Goal: Task Accomplishment & Management: Use online tool/utility

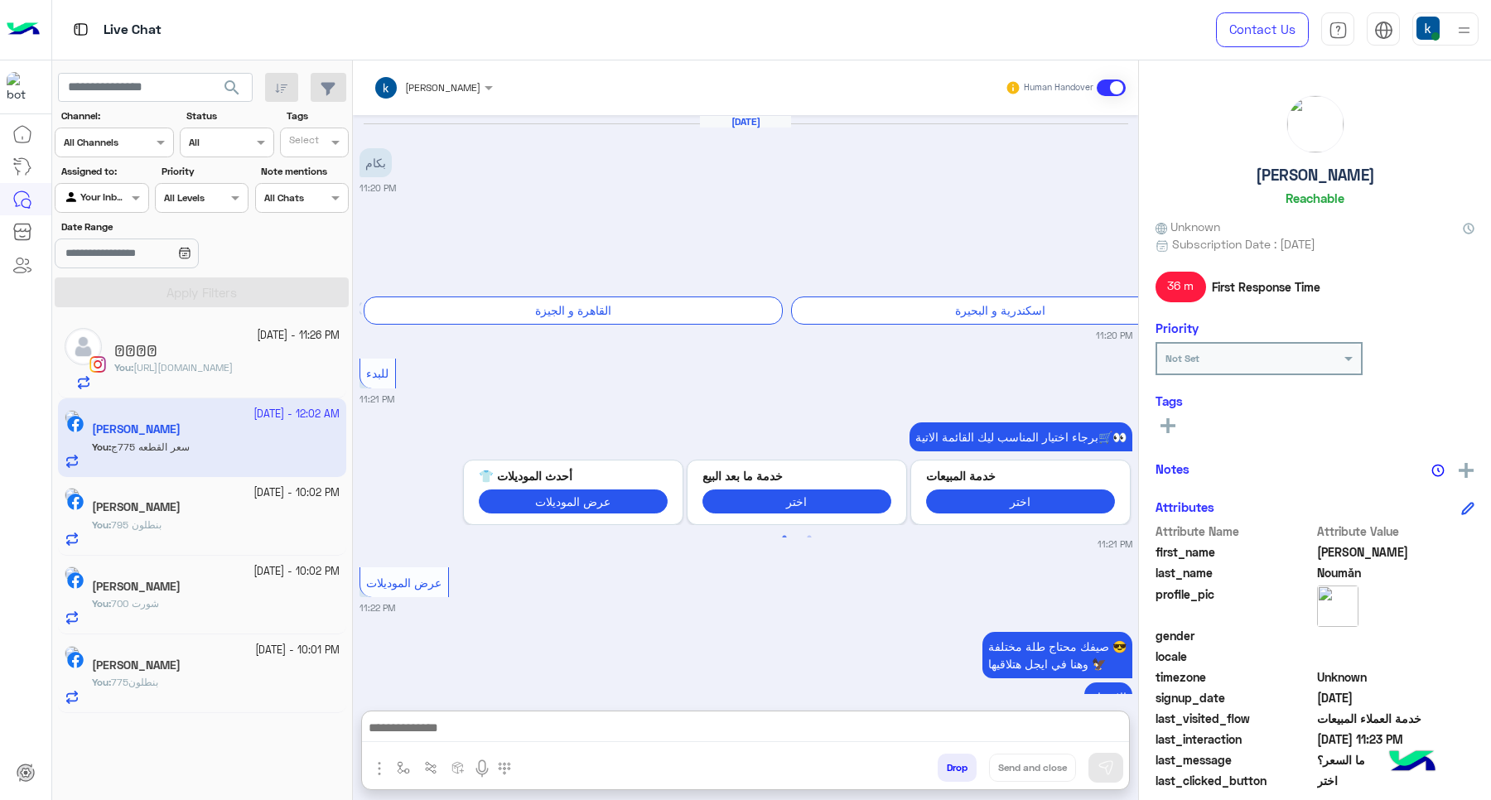
scroll to position [1927, 0]
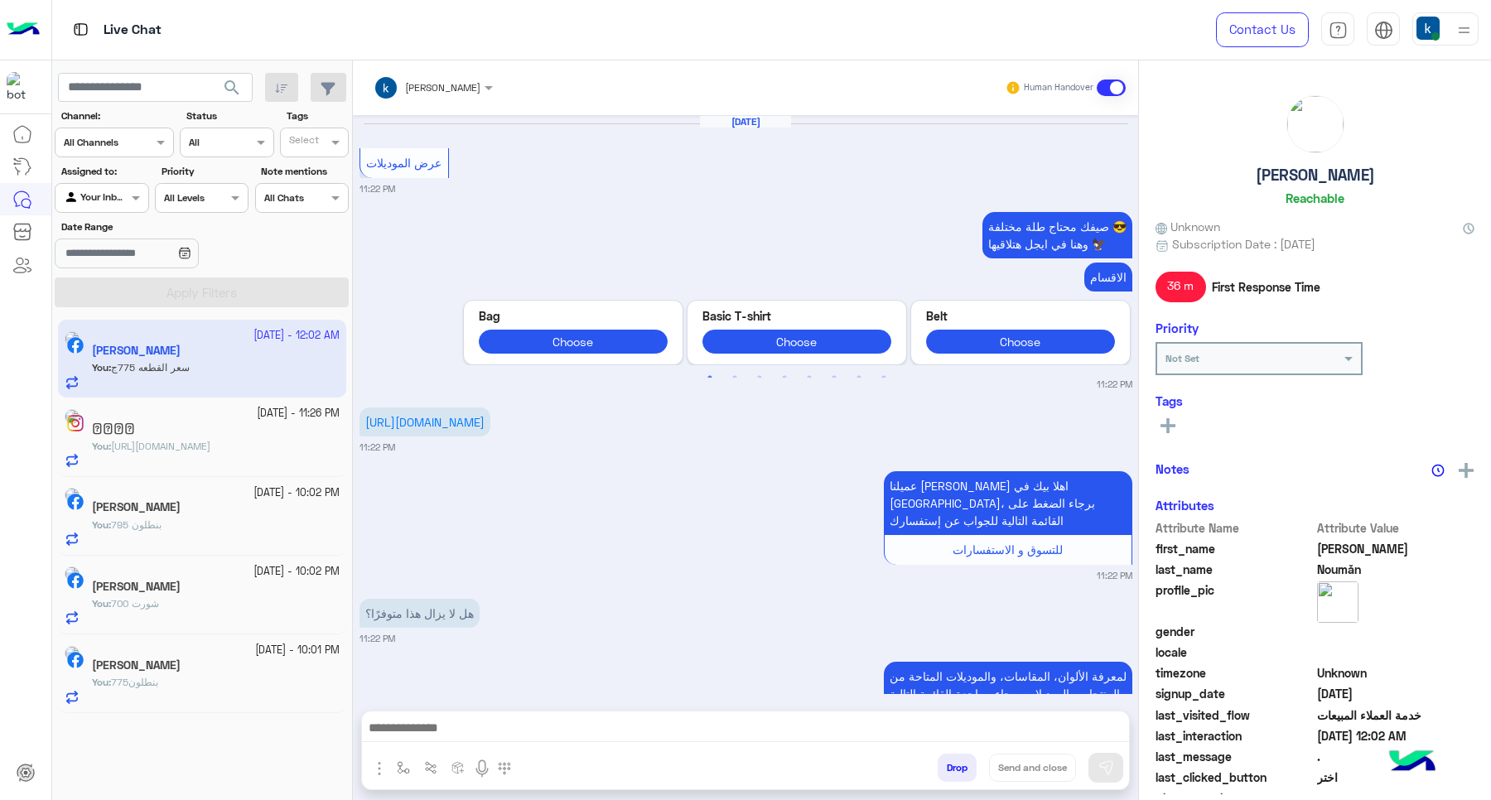
scroll to position [1427, 0]
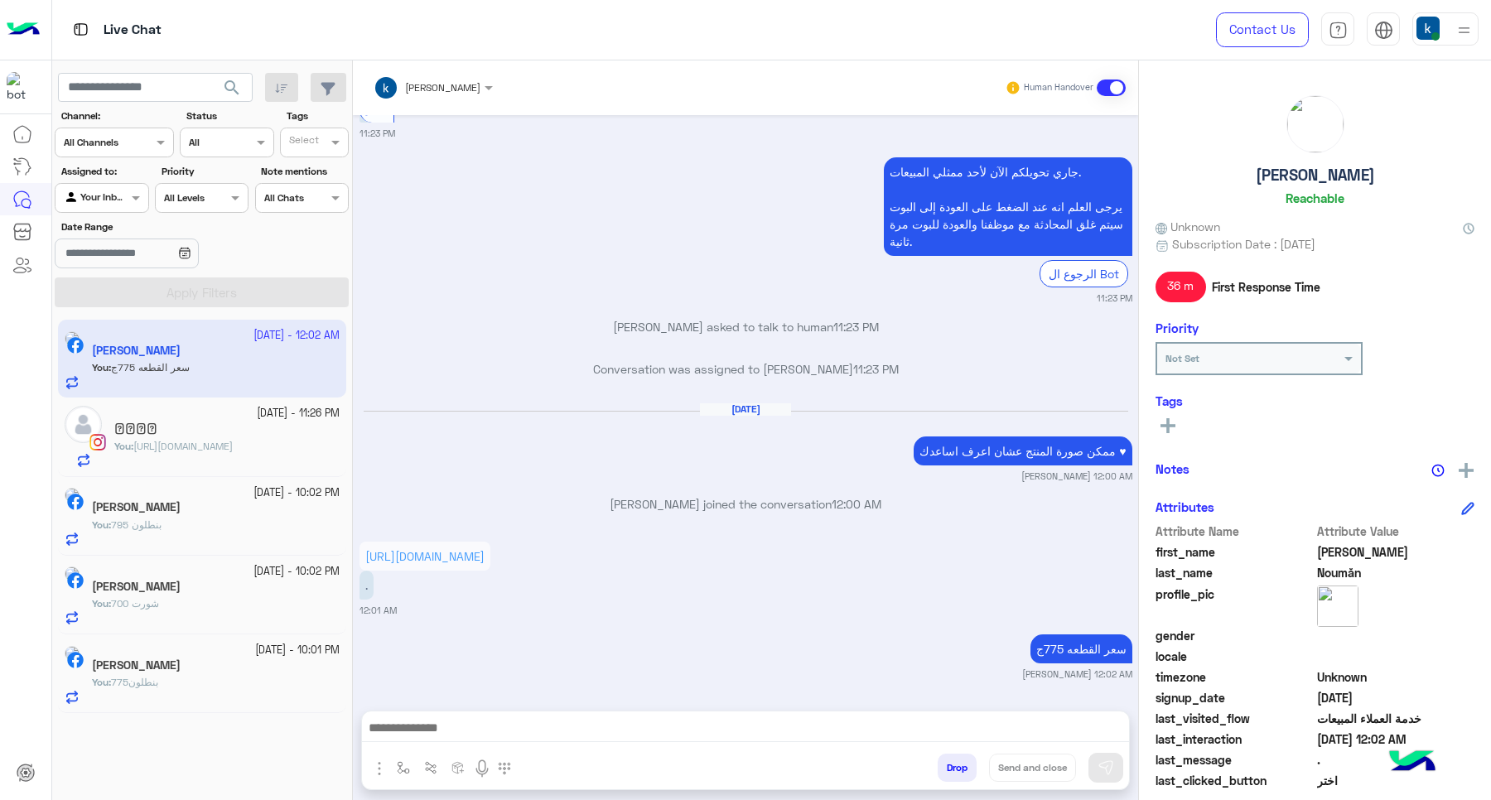
click at [962, 772] on button "Drop" at bounding box center [956, 768] width 39 height 28
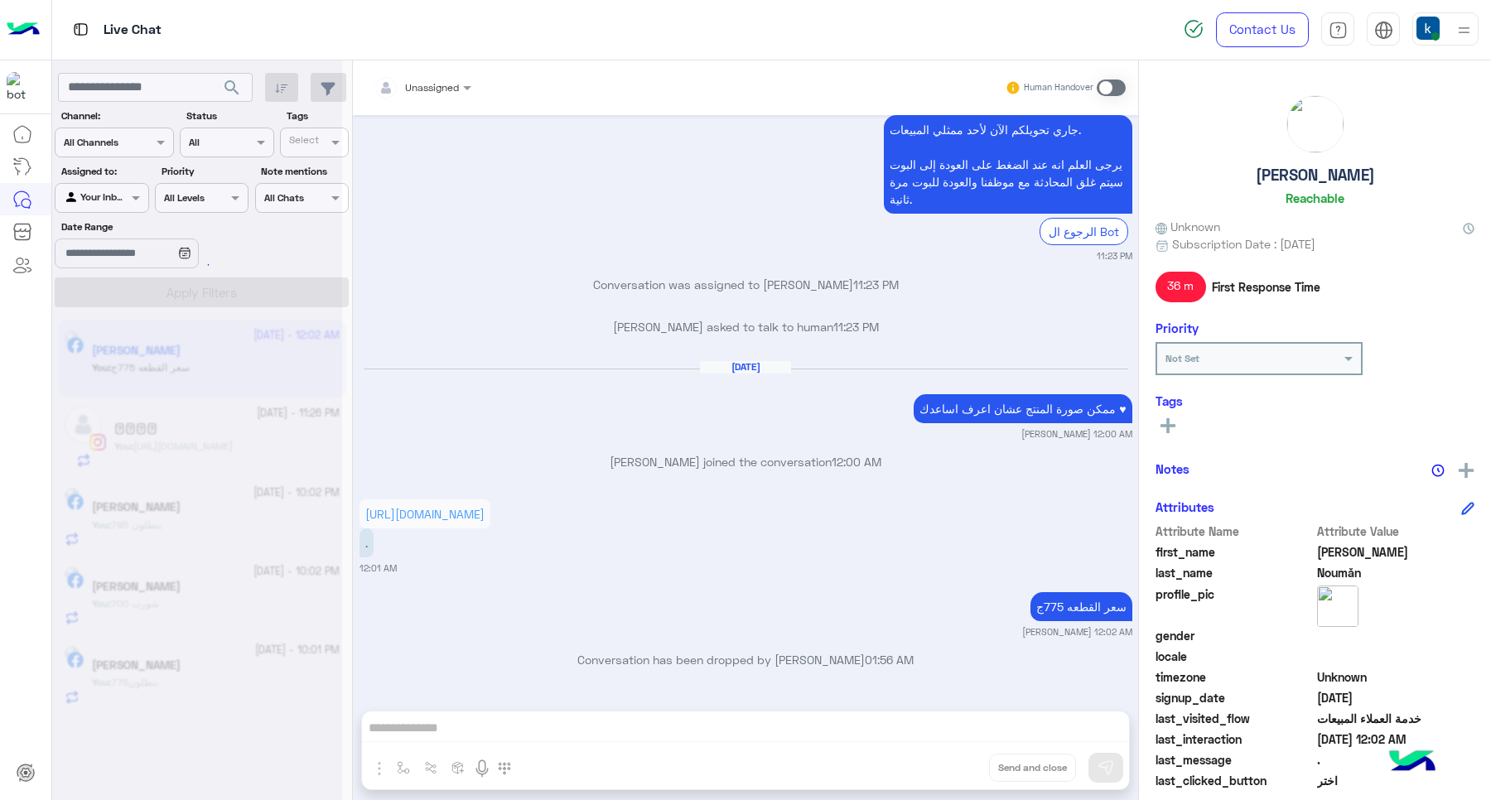
scroll to position [1512, 0]
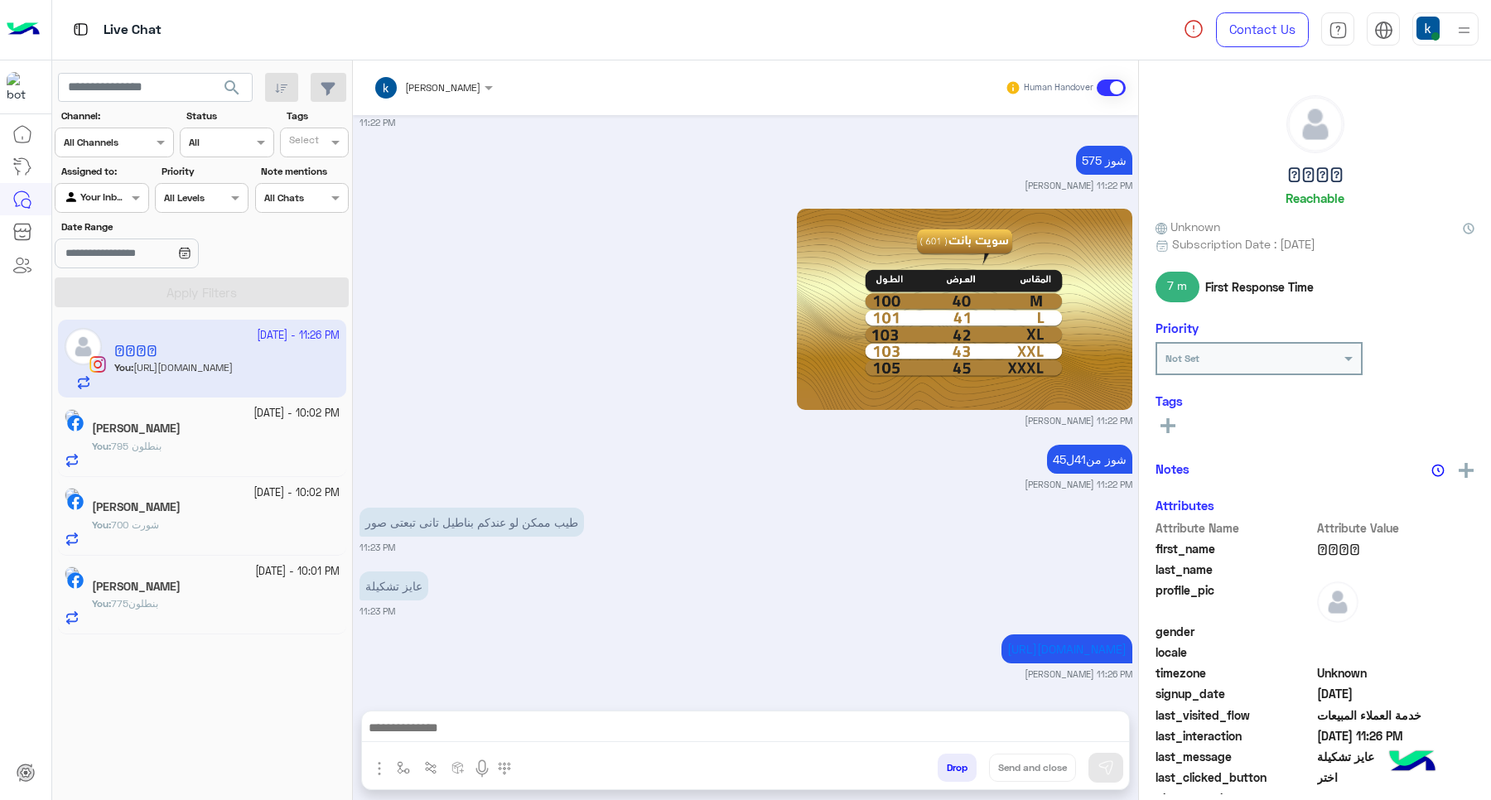
click at [956, 768] on button "Drop" at bounding box center [956, 768] width 39 height 28
click at [956, 768] on div "khaled mohamed Human Handover Sep 27, 2025 11:11 PM اهلًا 𓂧𓅓𓎛𓅓! 😎 أنا مساعدك ال…" at bounding box center [745, 433] width 785 height 746
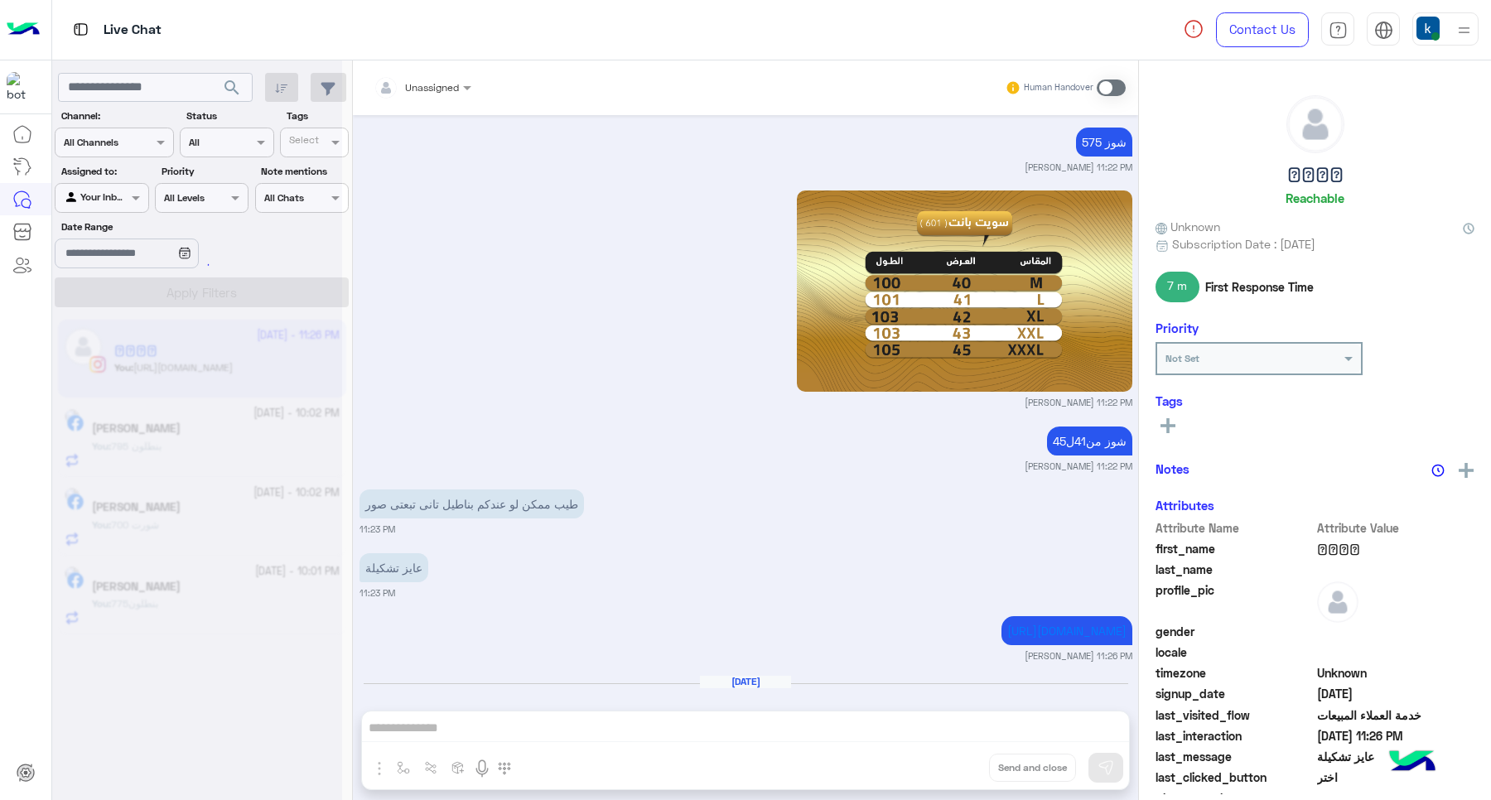
scroll to position [1528, 0]
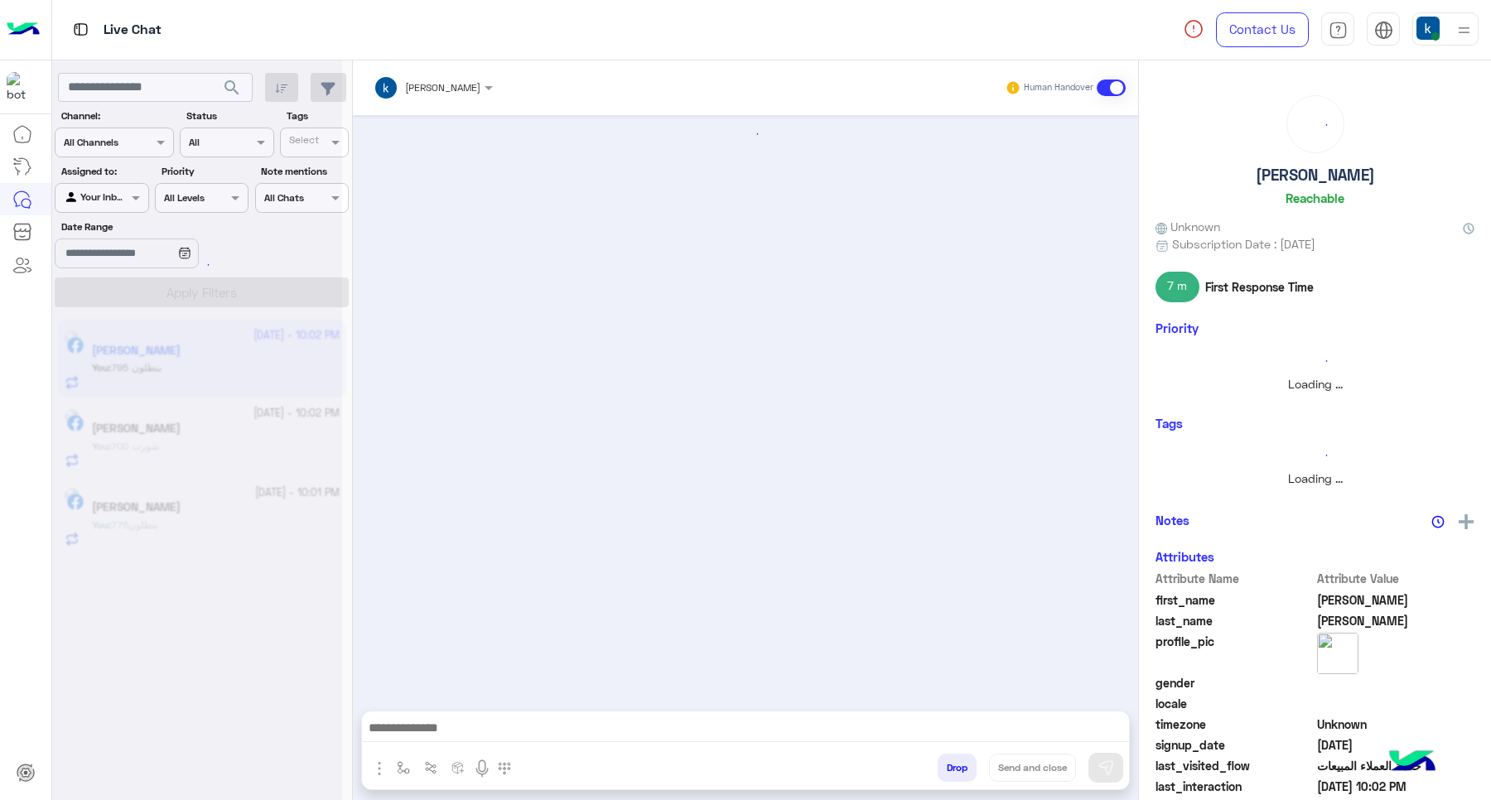
click at [956, 768] on button "Drop" at bounding box center [956, 768] width 39 height 28
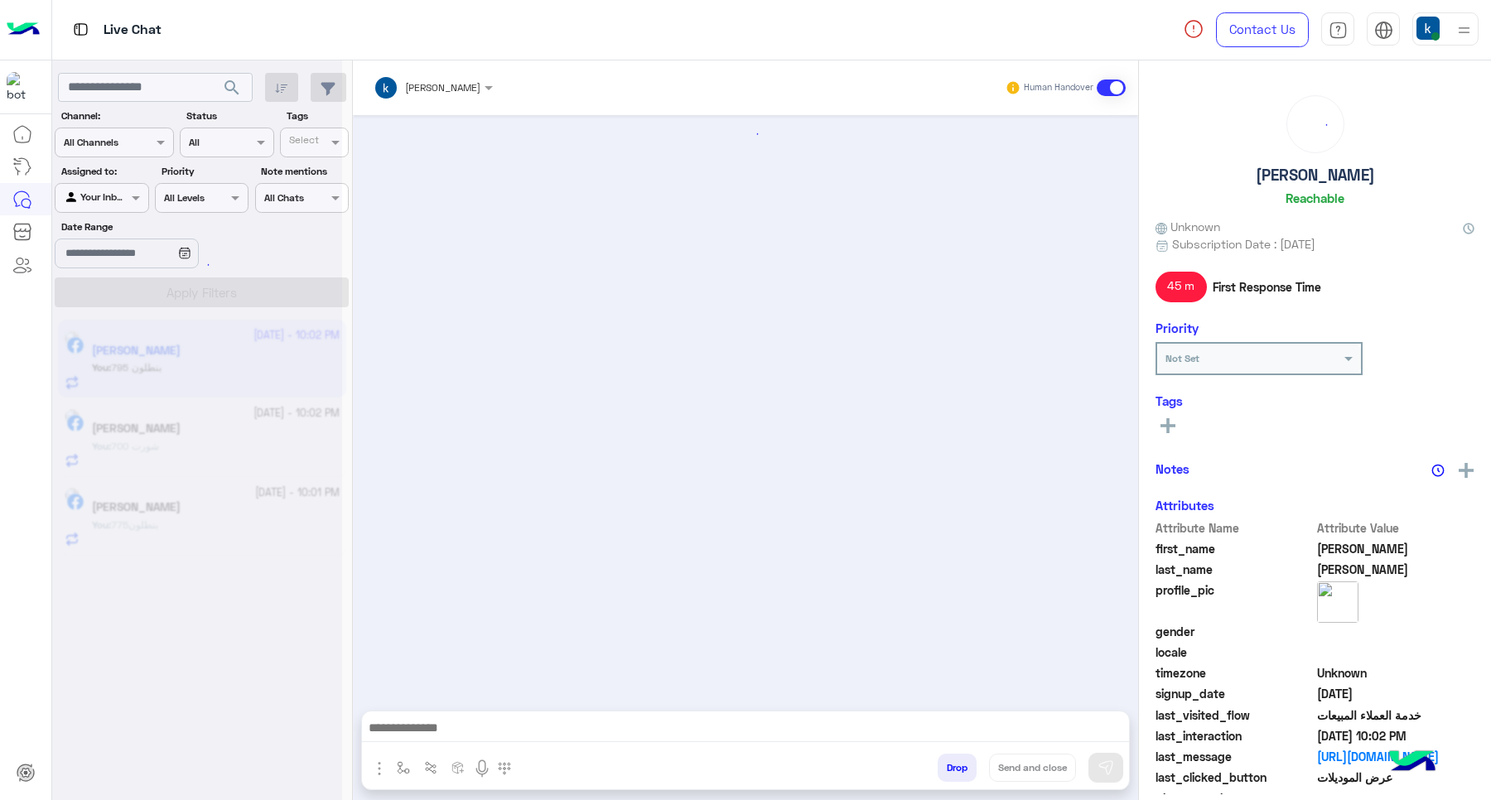
click at [956, 768] on button "Drop" at bounding box center [956, 768] width 39 height 28
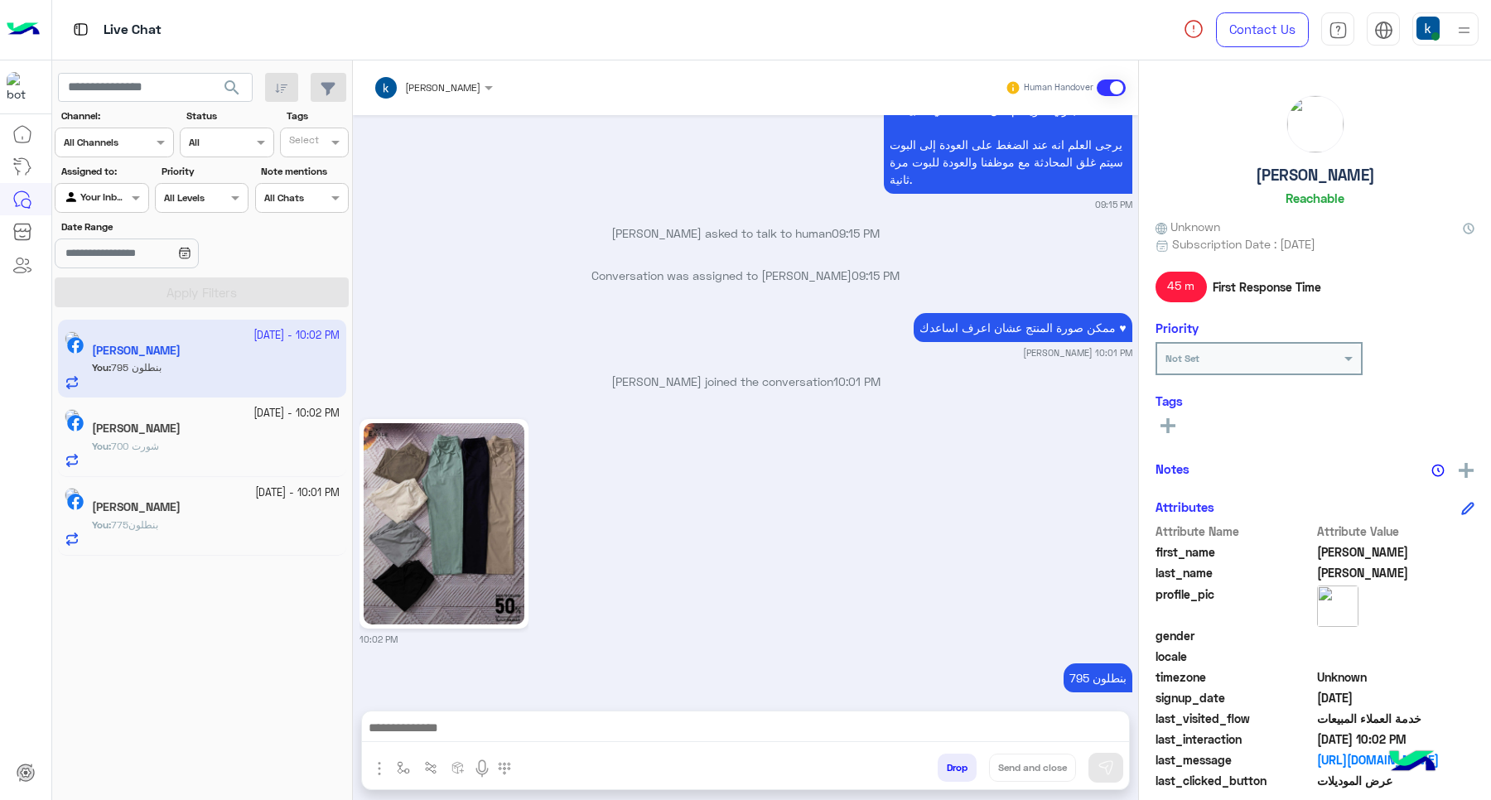
click at [956, 768] on button "Drop" at bounding box center [956, 768] width 39 height 28
click at [956, 768] on div "khaled mohamed Human Handover Sep 27, 2025 ده بكام 09:14 PM 🚚 الشحن متاح لكل ال…" at bounding box center [745, 433] width 785 height 746
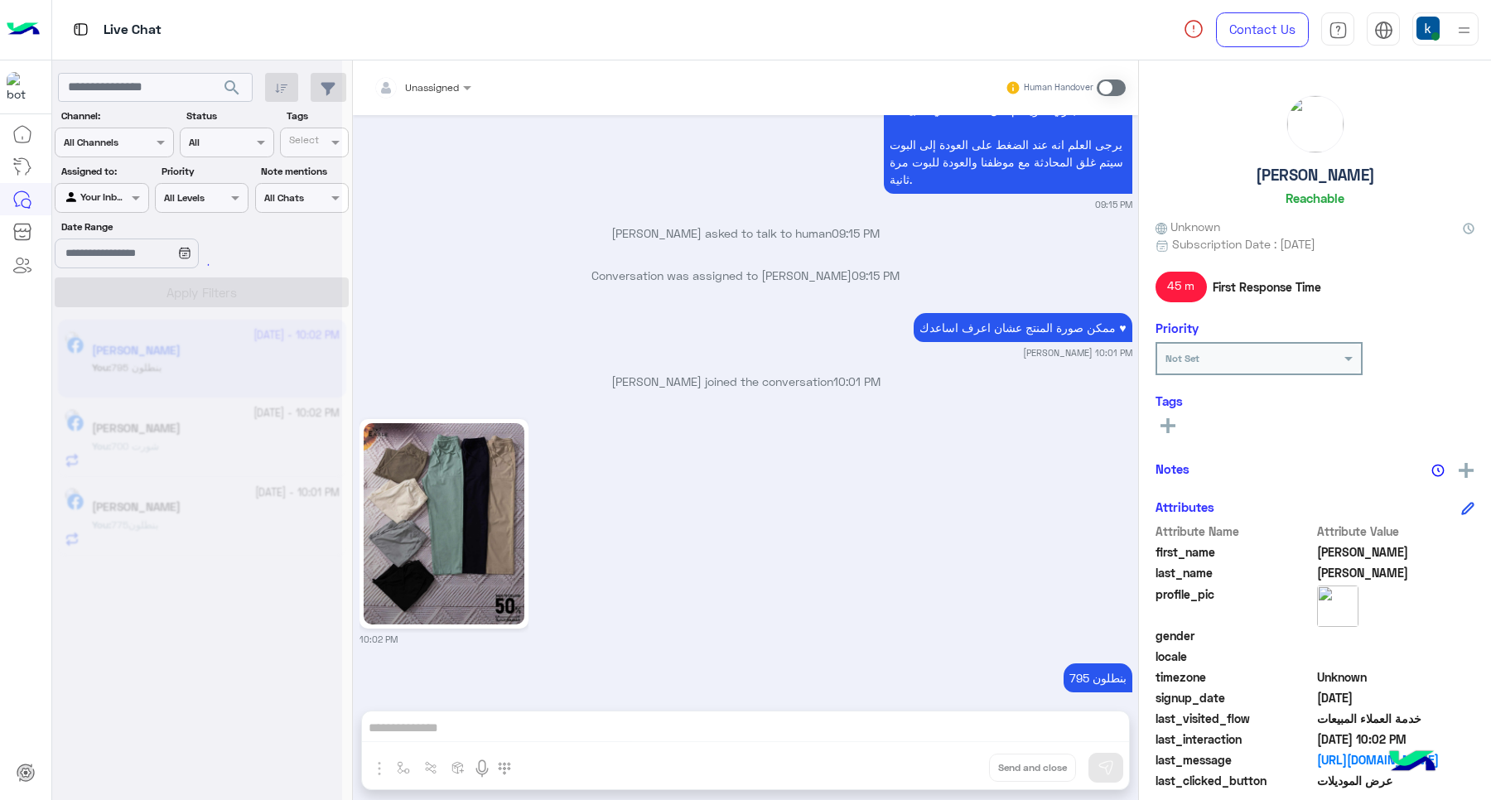
scroll to position [1443, 0]
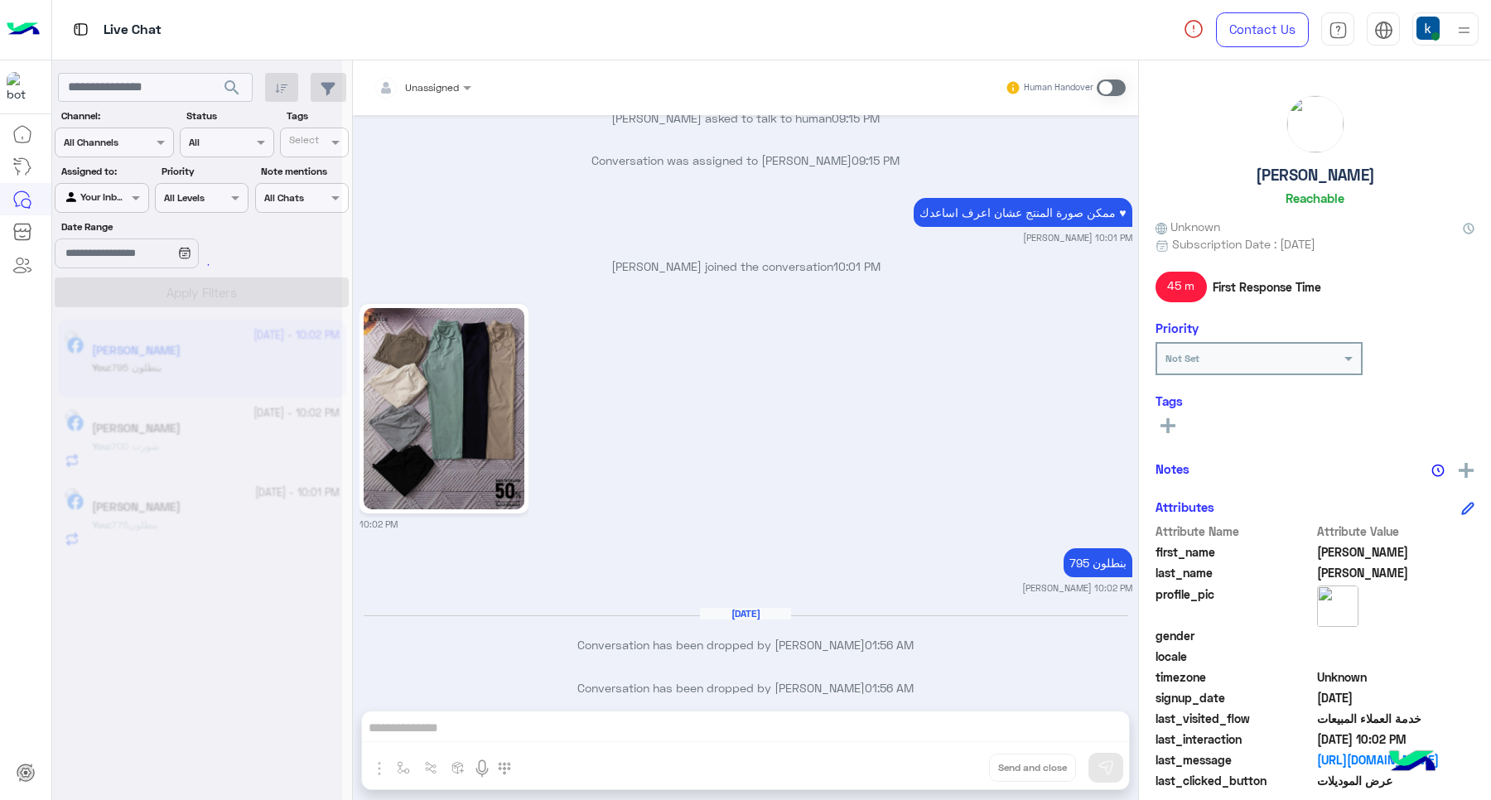
click at [0, 0] on button "Drop" at bounding box center [0, 0] width 0 height 0
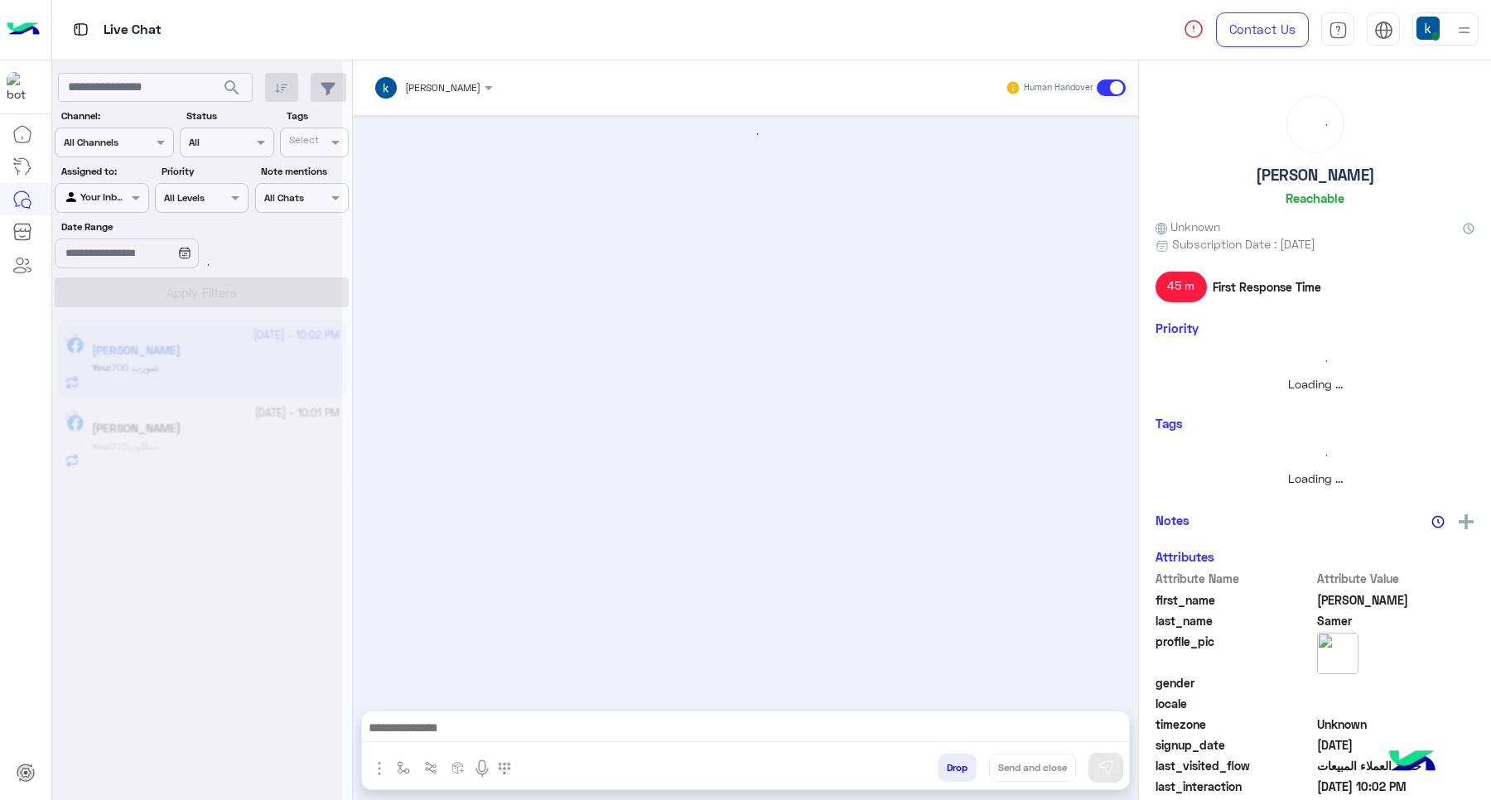
click at [956, 768] on button "Drop" at bounding box center [956, 768] width 39 height 28
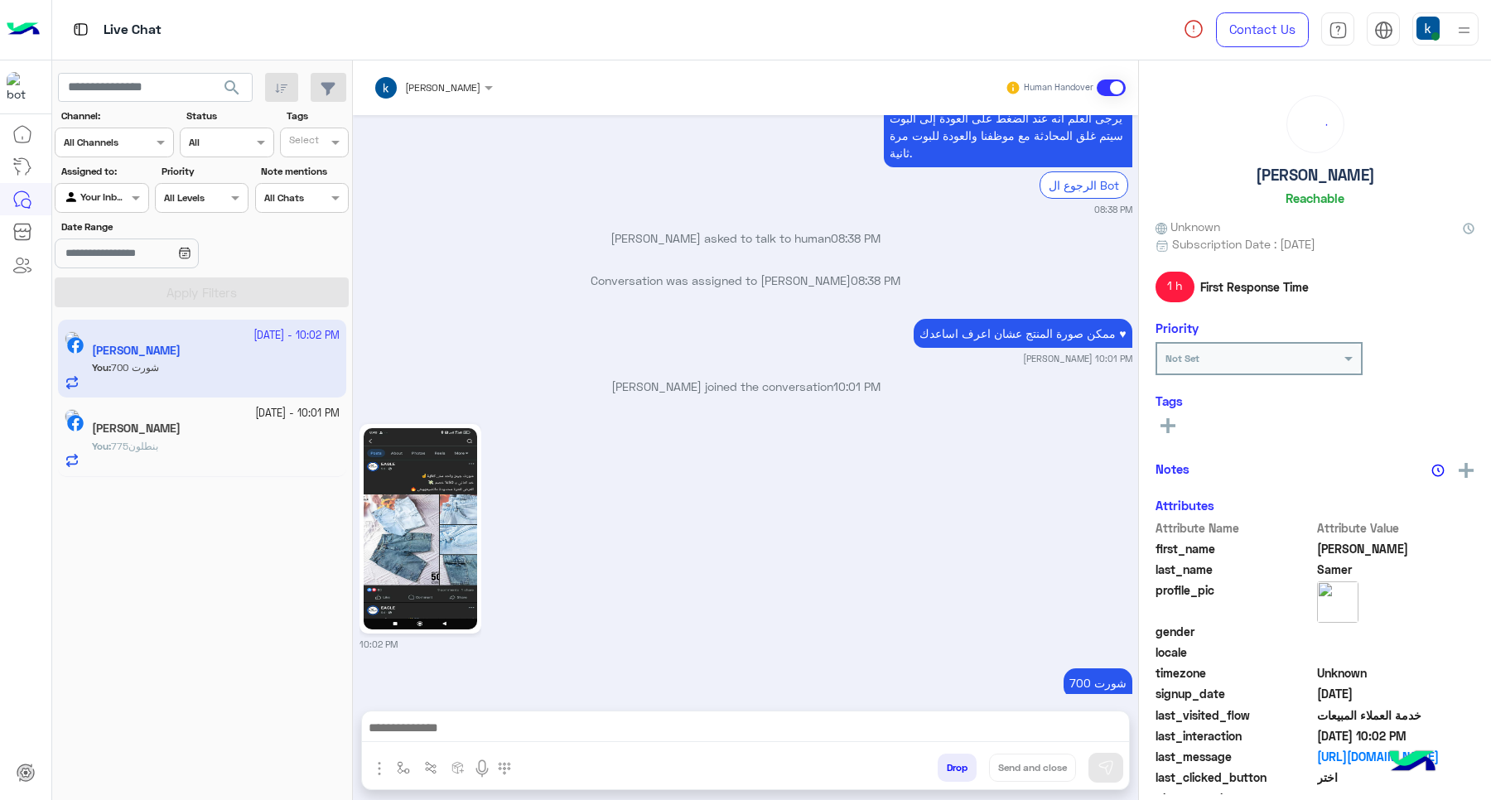
click at [956, 768] on button "Drop" at bounding box center [956, 768] width 39 height 28
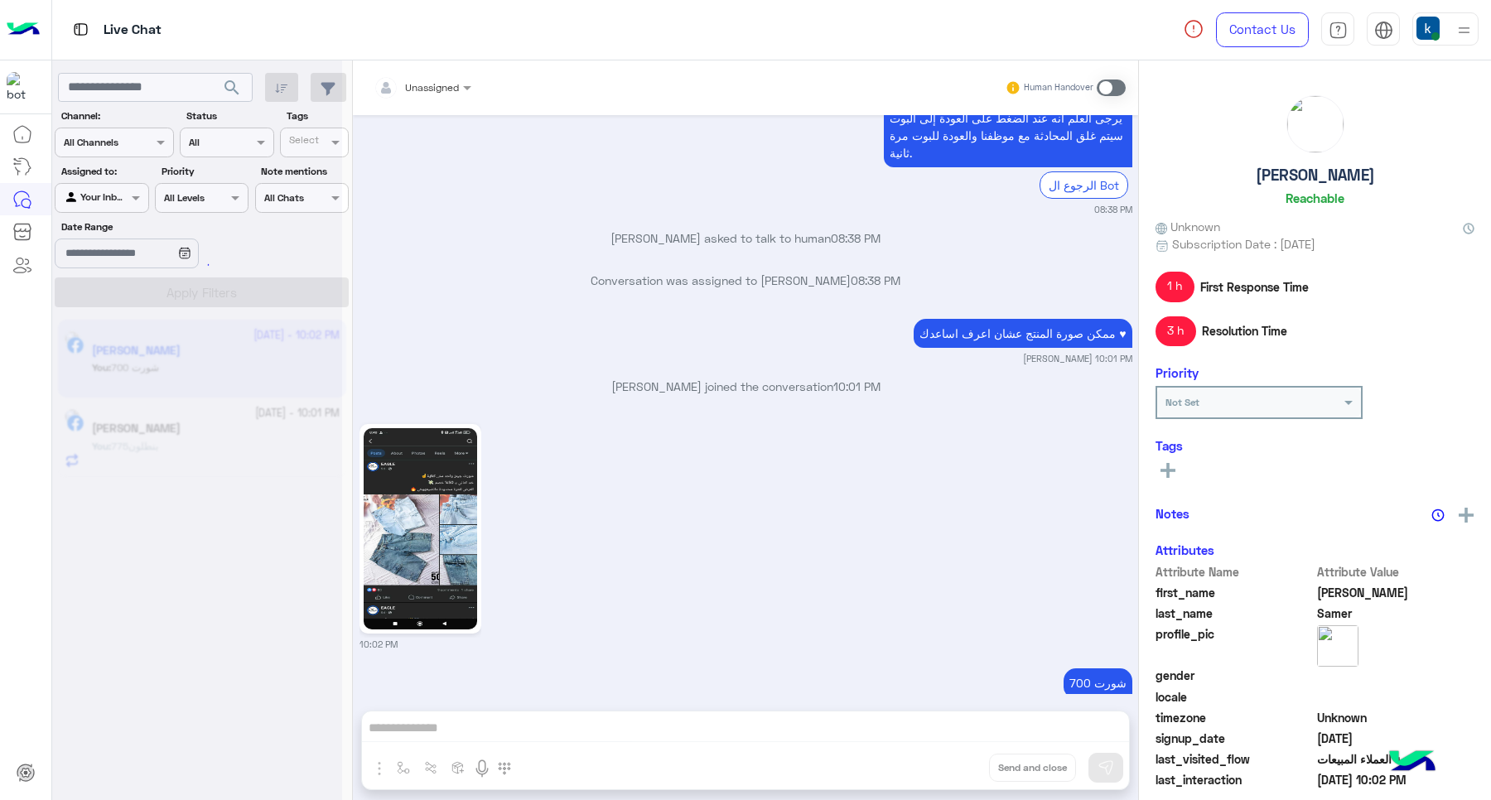
click at [956, 768] on div "Unassigned Human Handover Nov 6, 2024 بكم 08:38 PM سعر الجاكيت 1450 ج كود (JA-0…" at bounding box center [745, 433] width 785 height 746
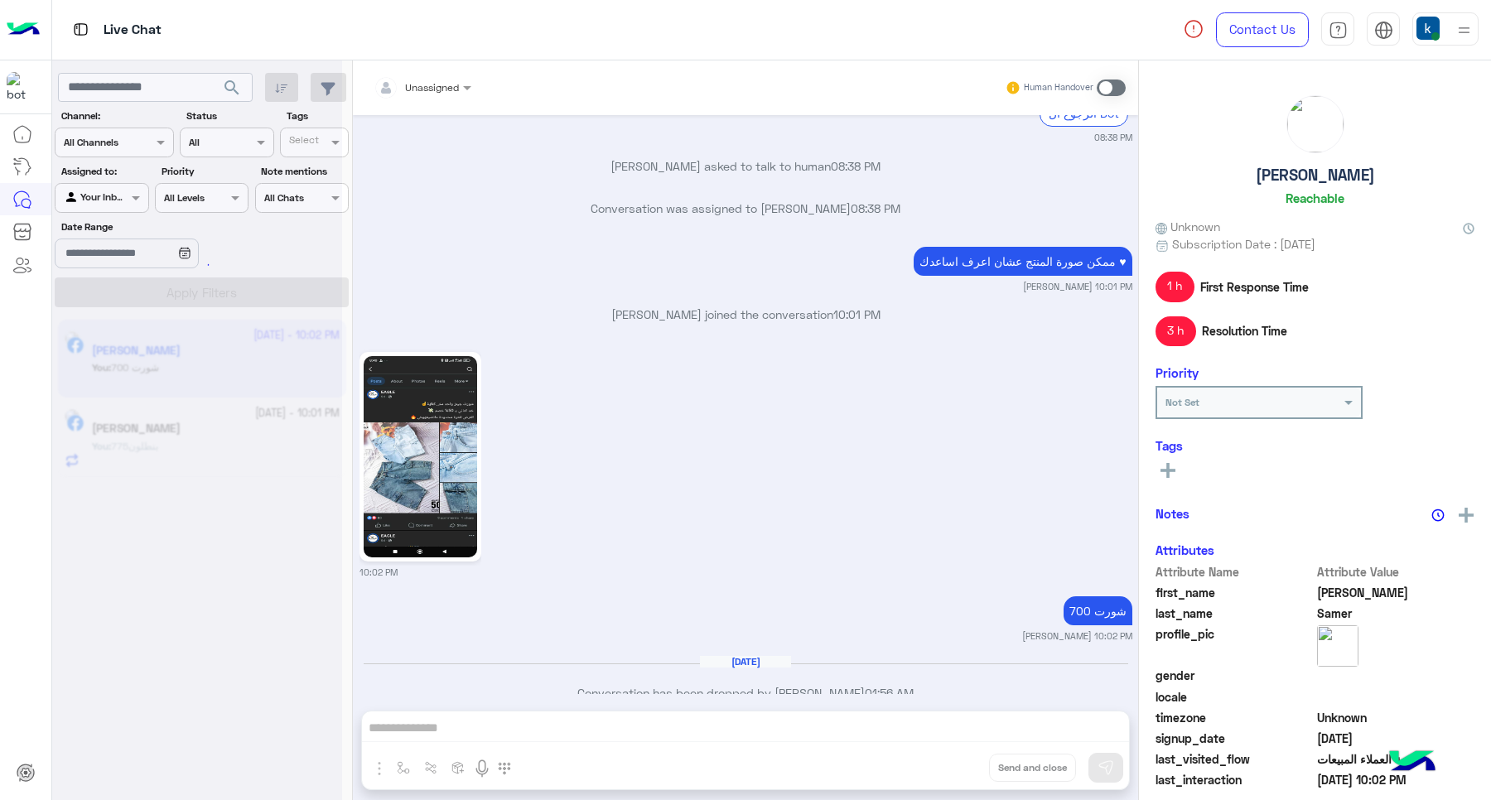
click at [0, 0] on button "Drop" at bounding box center [0, 0] width 0 height 0
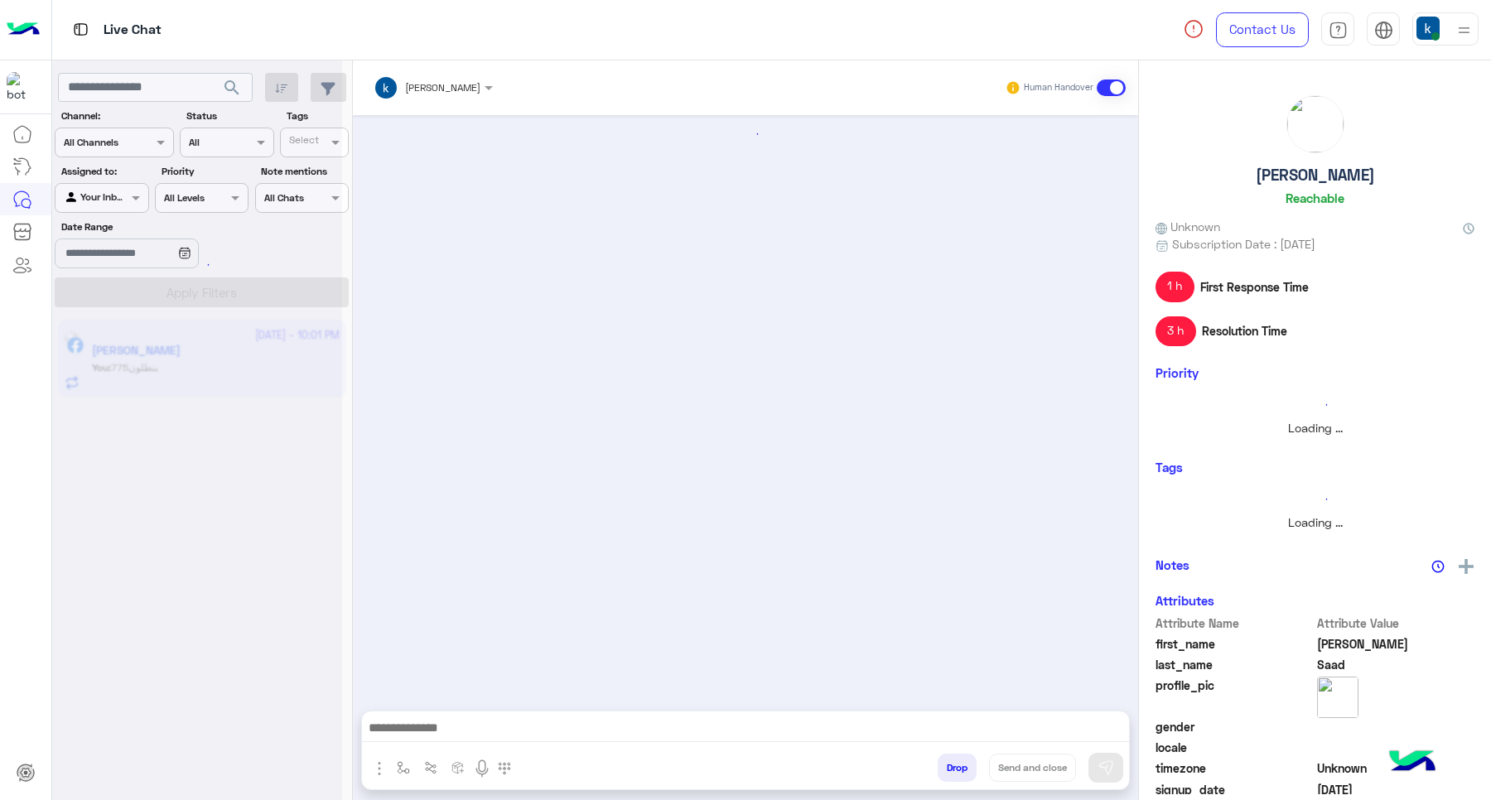
click at [956, 768] on button "Drop" at bounding box center [956, 768] width 39 height 28
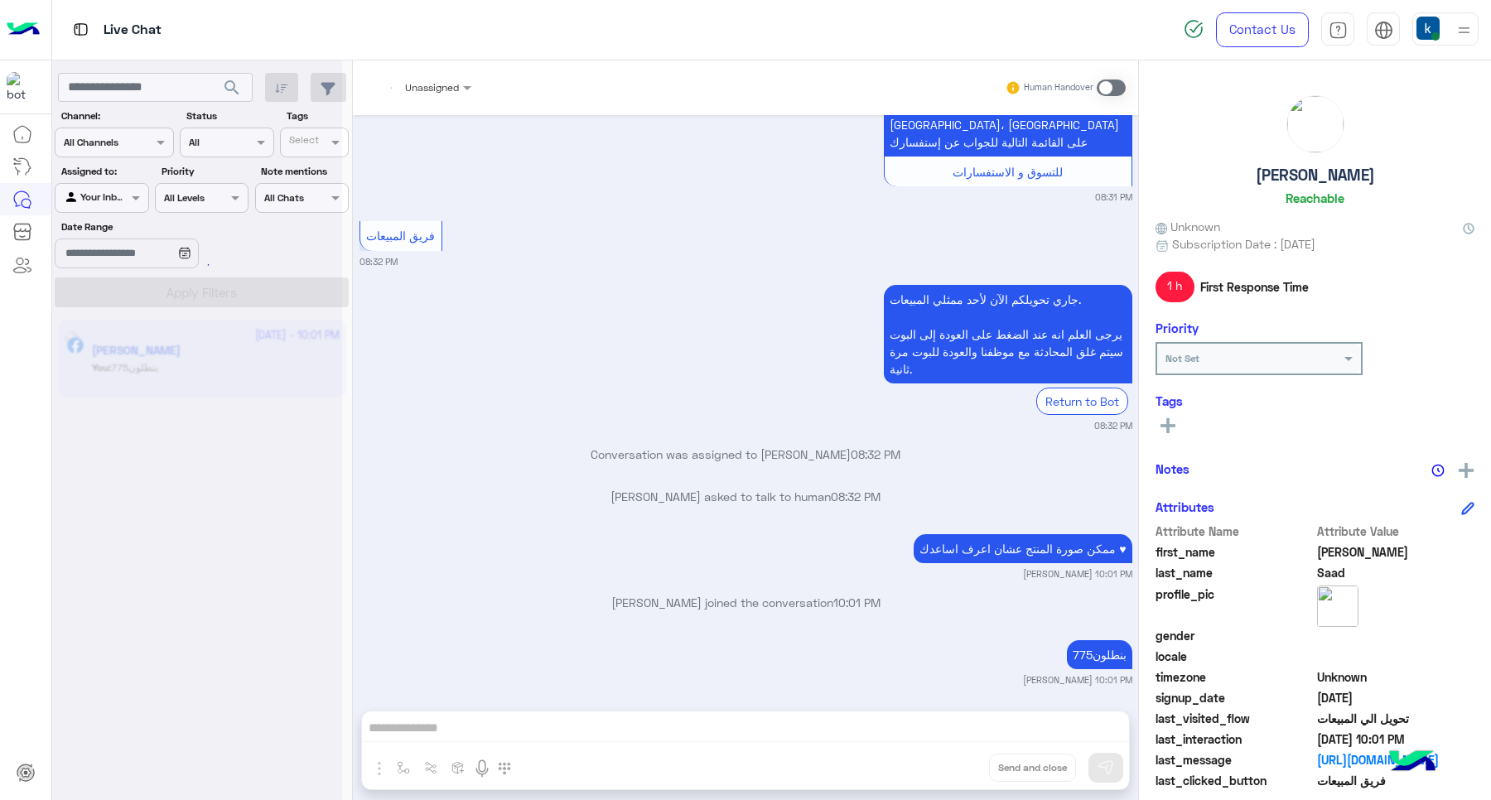
click at [956, 768] on div "Unassigned Human Handover Sep 27, 2025 بكام 08:31 PM 🚚 الشحن متاح لكل المحافظات…" at bounding box center [745, 433] width 785 height 746
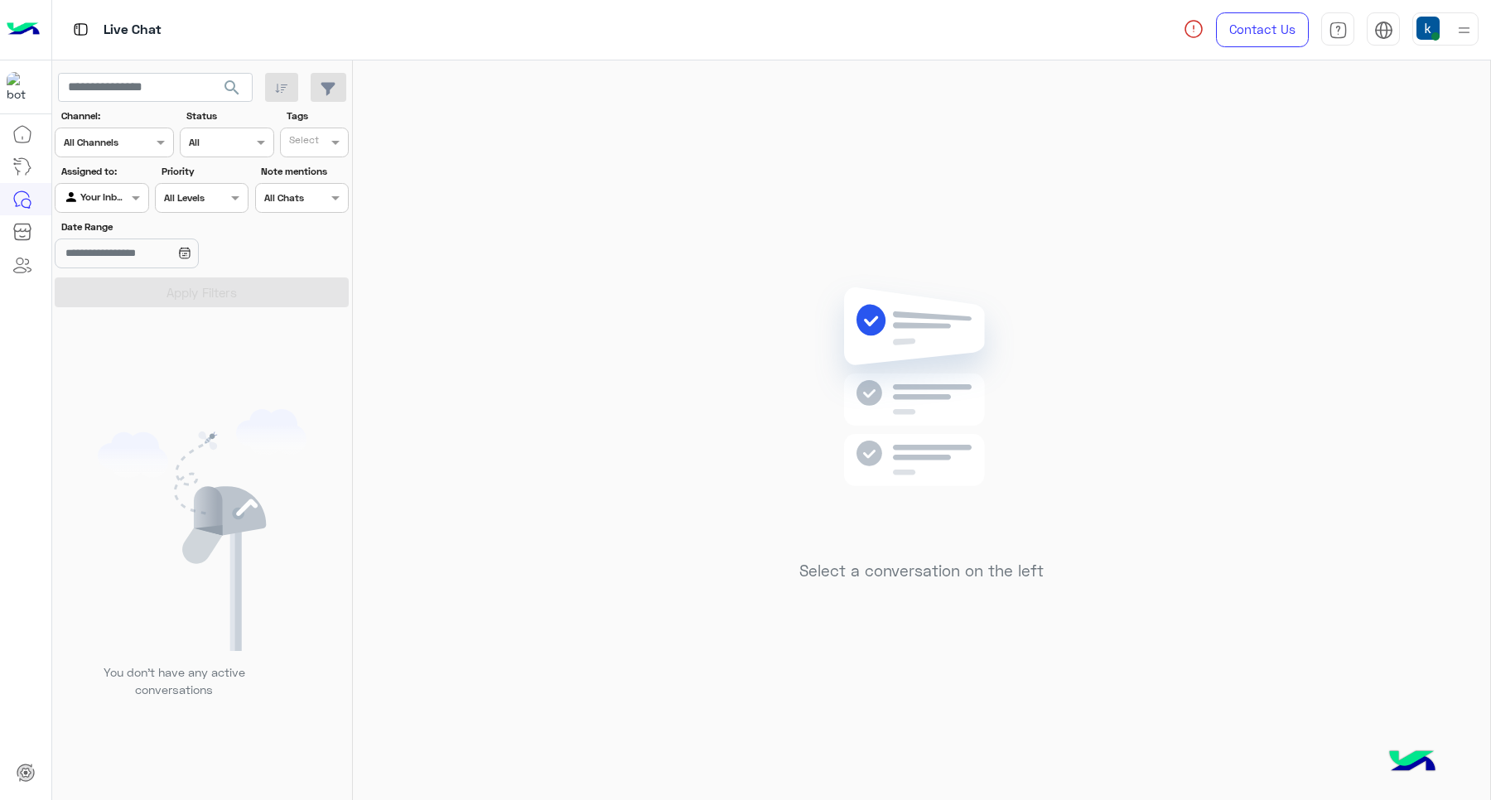
click at [1449, 12] on div at bounding box center [1445, 28] width 66 height 33
click at [751, 312] on div "Select a conversation on the left" at bounding box center [921, 433] width 1137 height 746
